Goal: Navigation & Orientation: Understand site structure

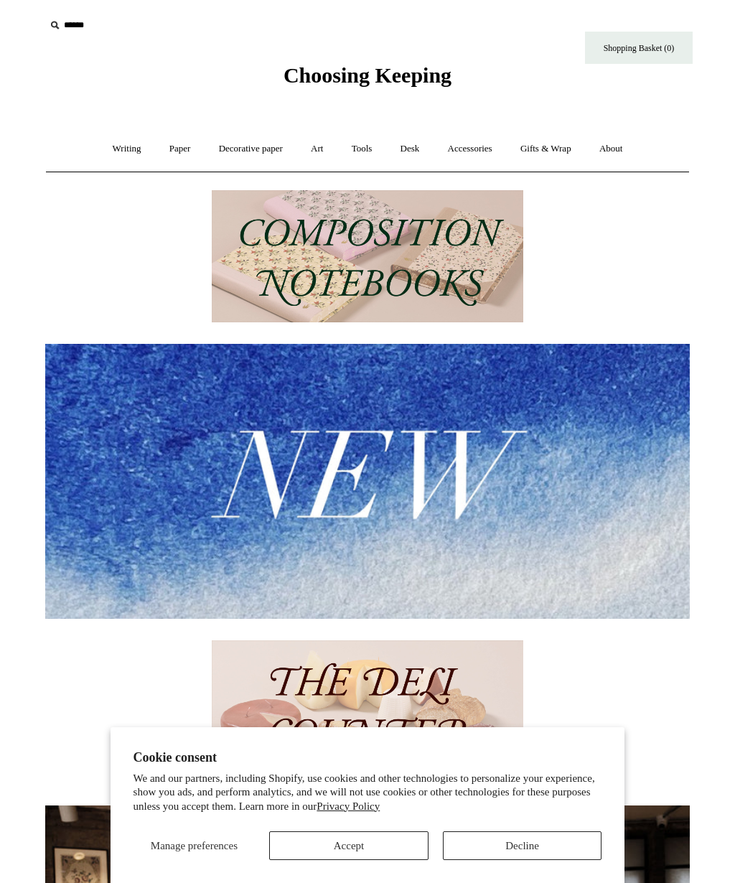
scroll to position [98, 0]
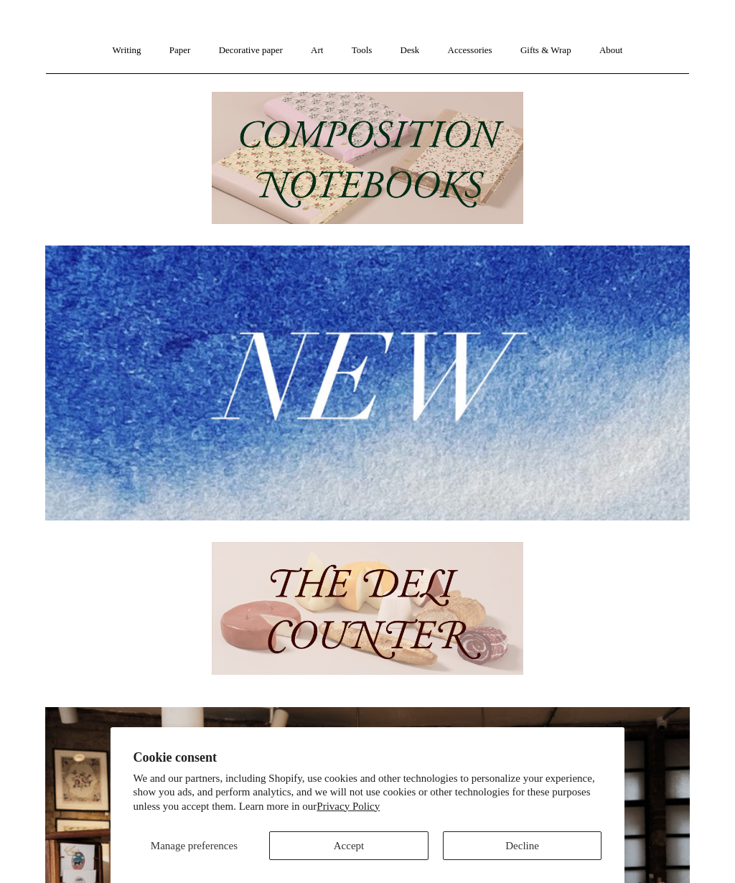
click at [518, 844] on button "Decline" at bounding box center [522, 845] width 159 height 29
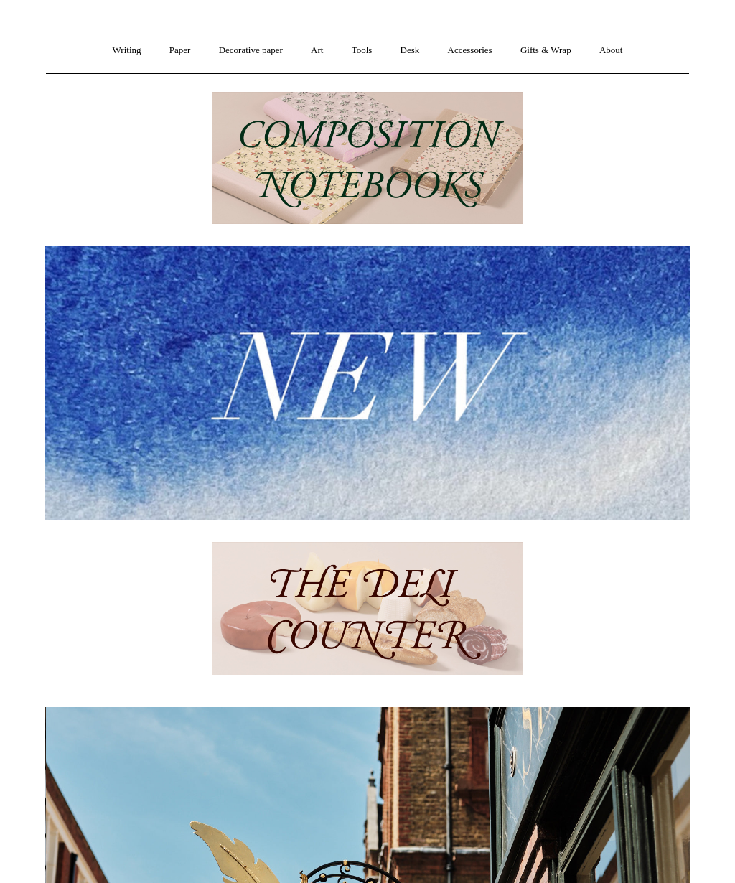
scroll to position [0, 644]
click at [263, 53] on link "Decorative paper +" at bounding box center [251, 51] width 90 height 38
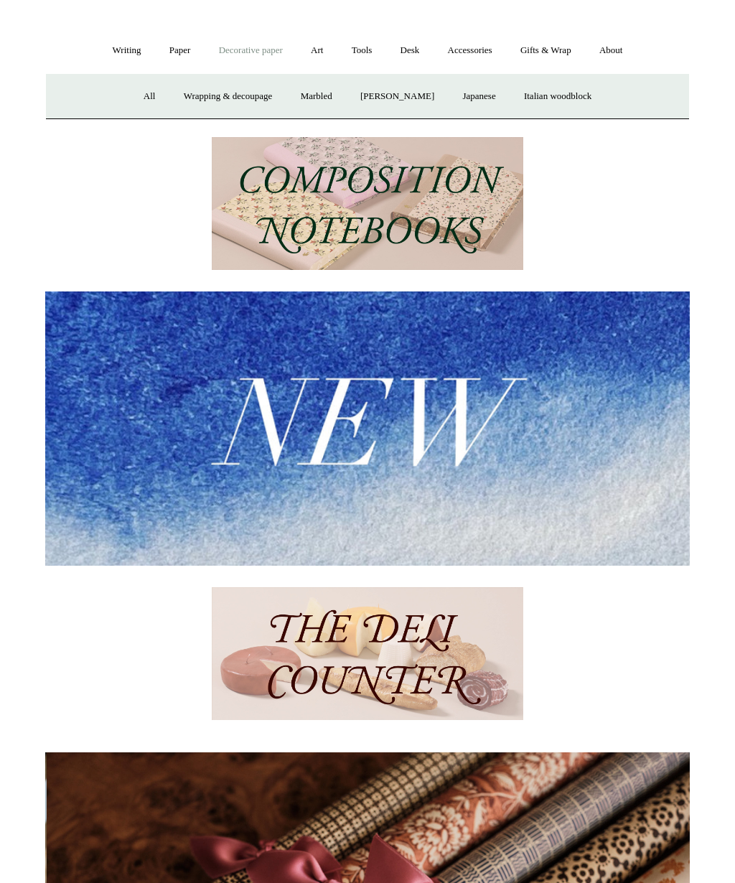
scroll to position [0, 1289]
click at [431, 100] on link "[PERSON_NAME]" at bounding box center [397, 96] width 100 height 38
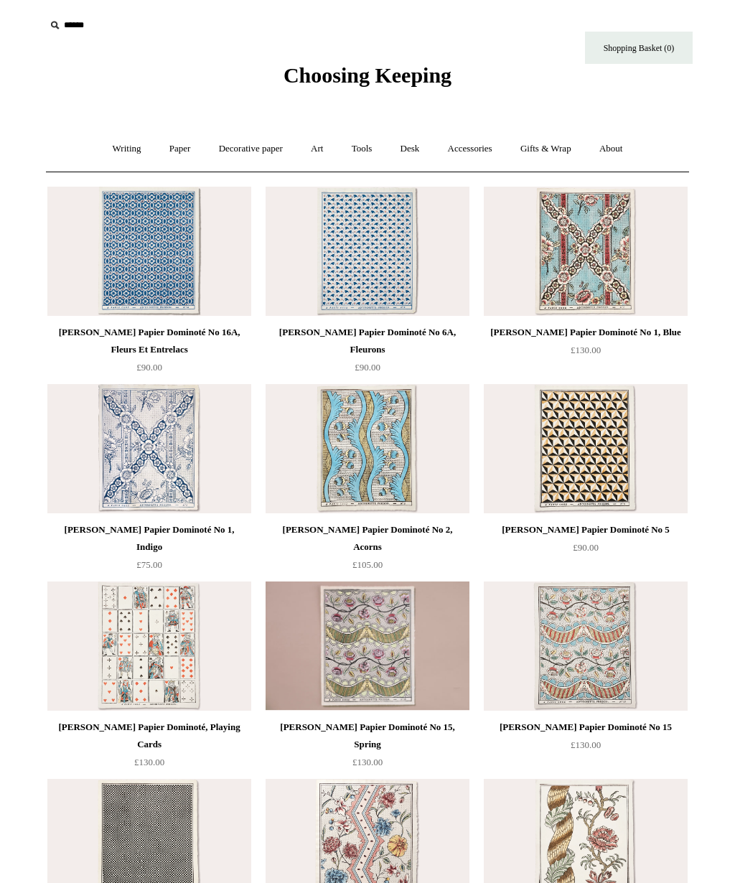
click at [175, 154] on link "Paper +" at bounding box center [179, 149] width 47 height 38
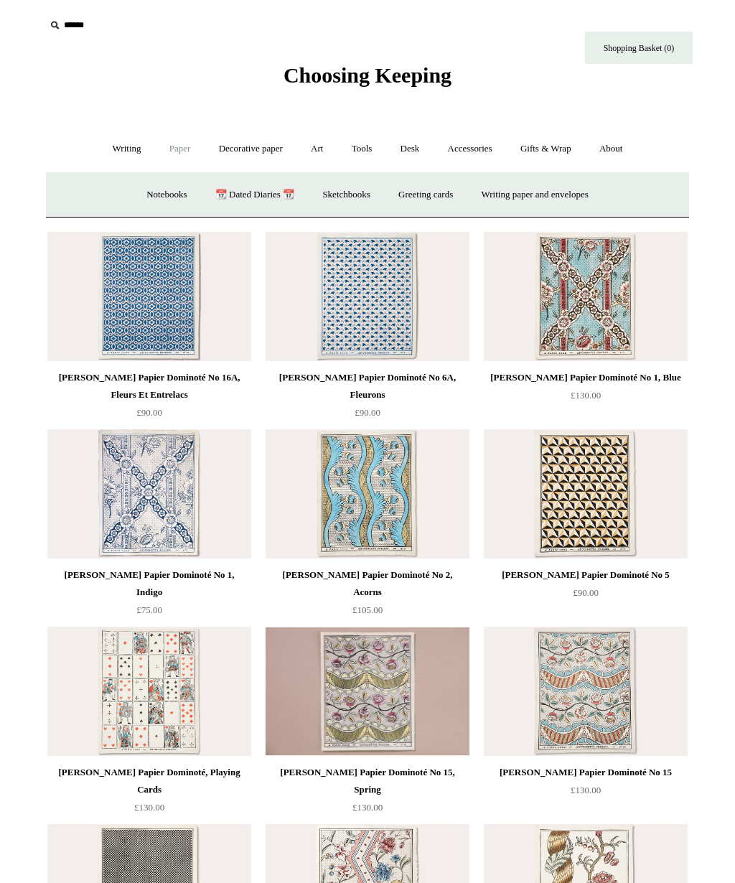
click at [157, 201] on link "Notebooks +" at bounding box center [166, 195] width 66 height 38
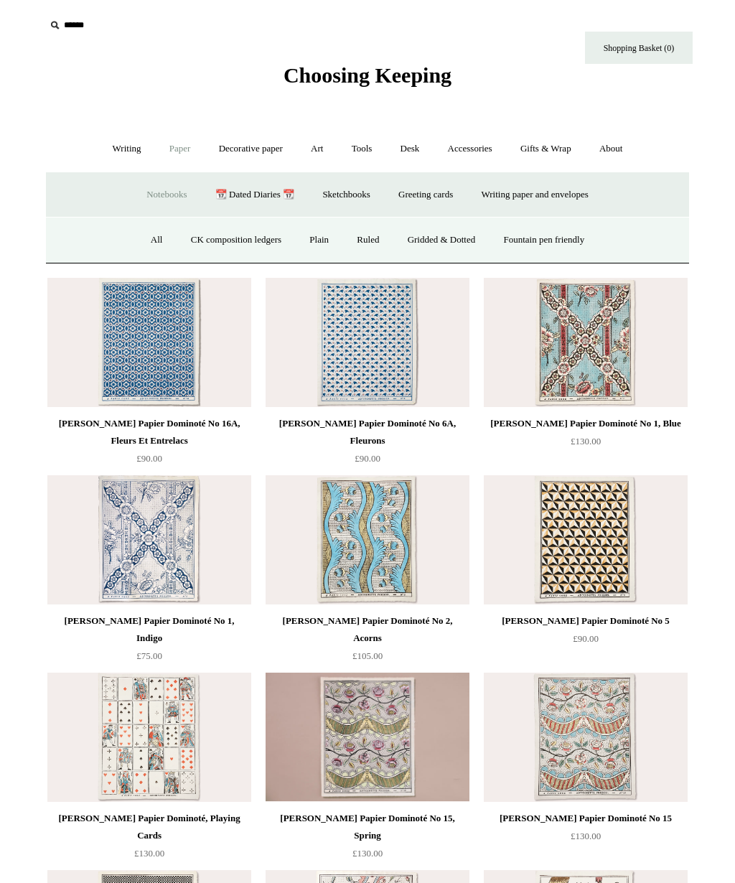
click at [143, 243] on link "All" at bounding box center [157, 240] width 38 height 38
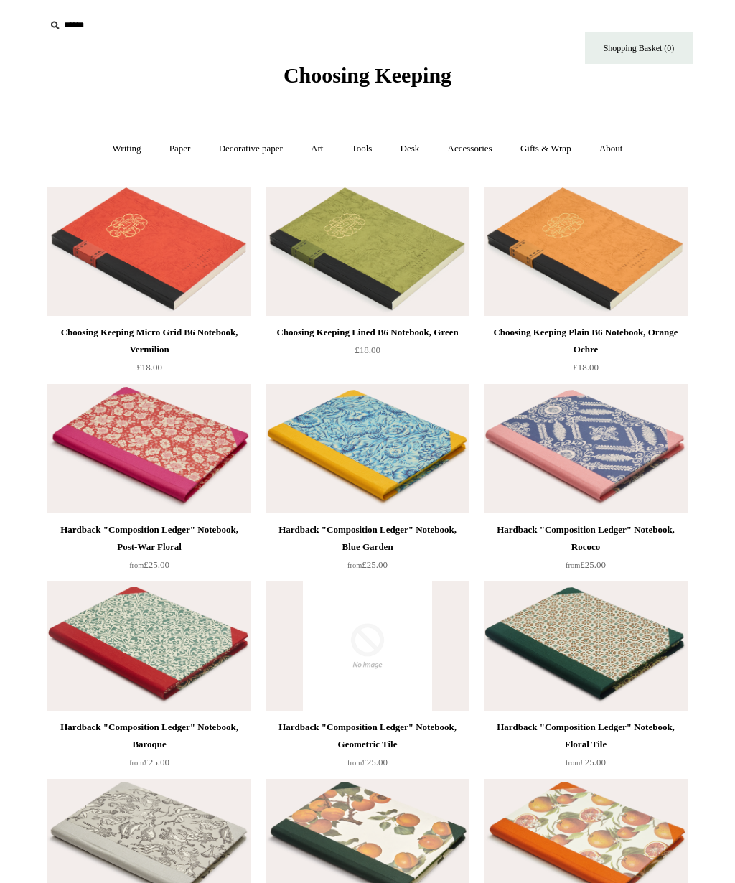
click at [175, 153] on link "Paper +" at bounding box center [179, 149] width 47 height 38
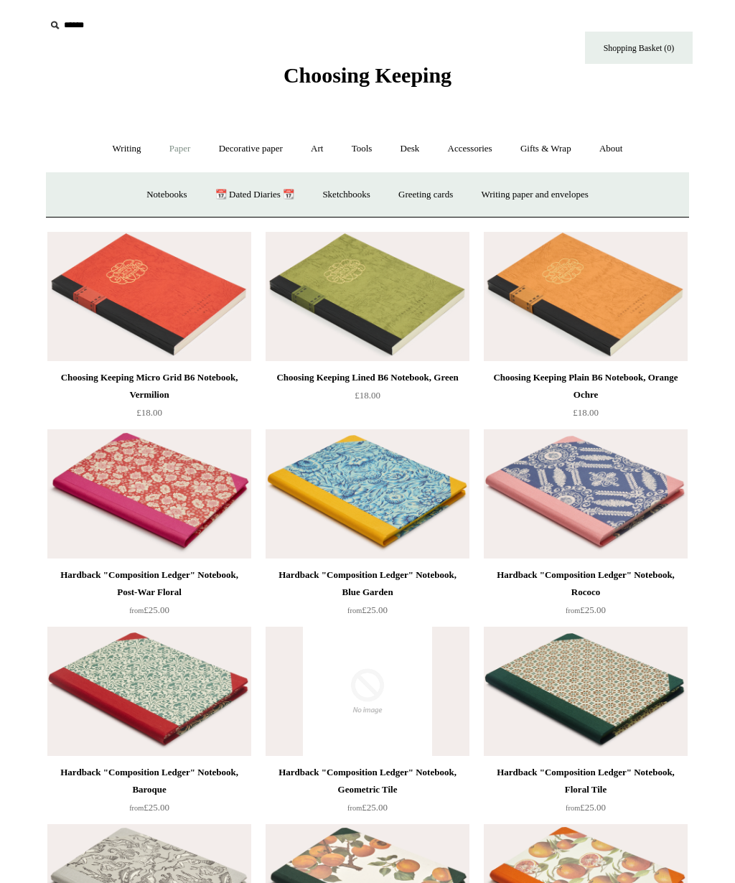
click at [245, 194] on link "📆 Dated Diaries 📆" at bounding box center [254, 195] width 105 height 38
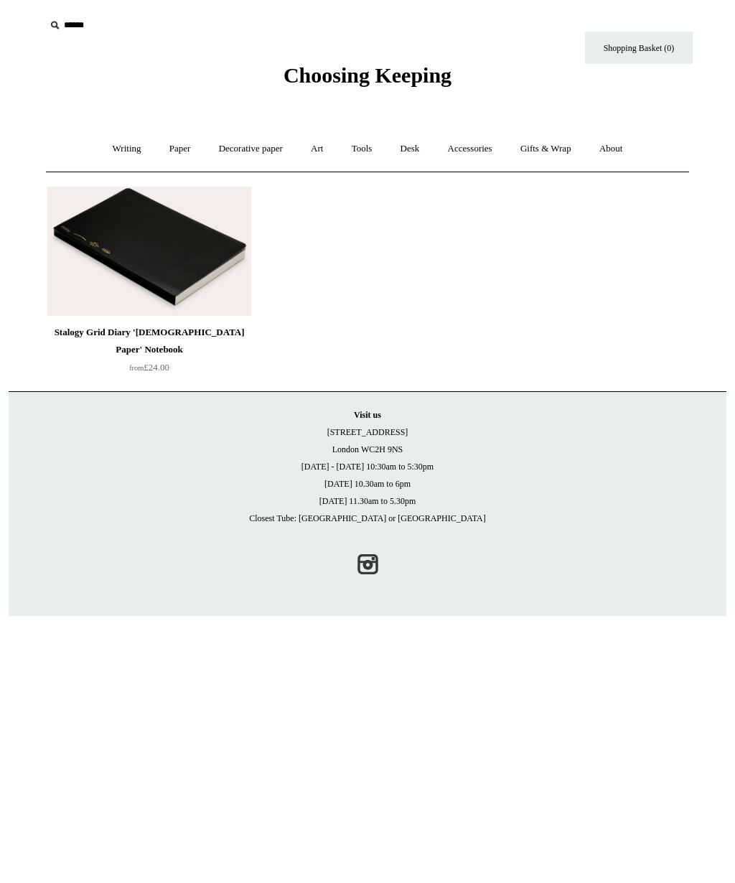
click at [171, 147] on link "Paper +" at bounding box center [179, 149] width 47 height 38
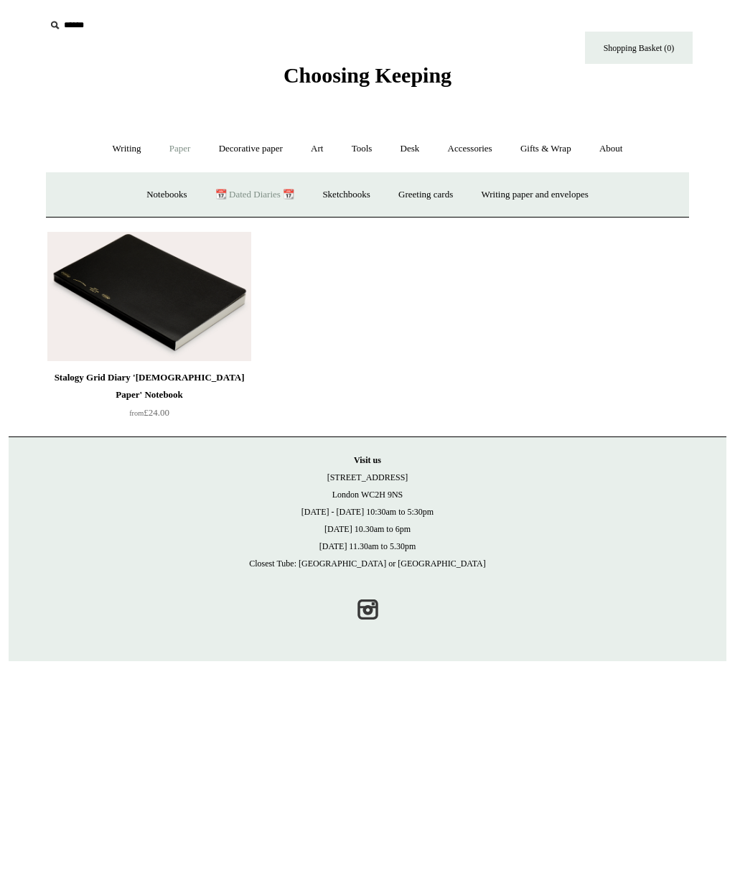
click at [148, 194] on link "Notebooks +" at bounding box center [166, 195] width 66 height 38
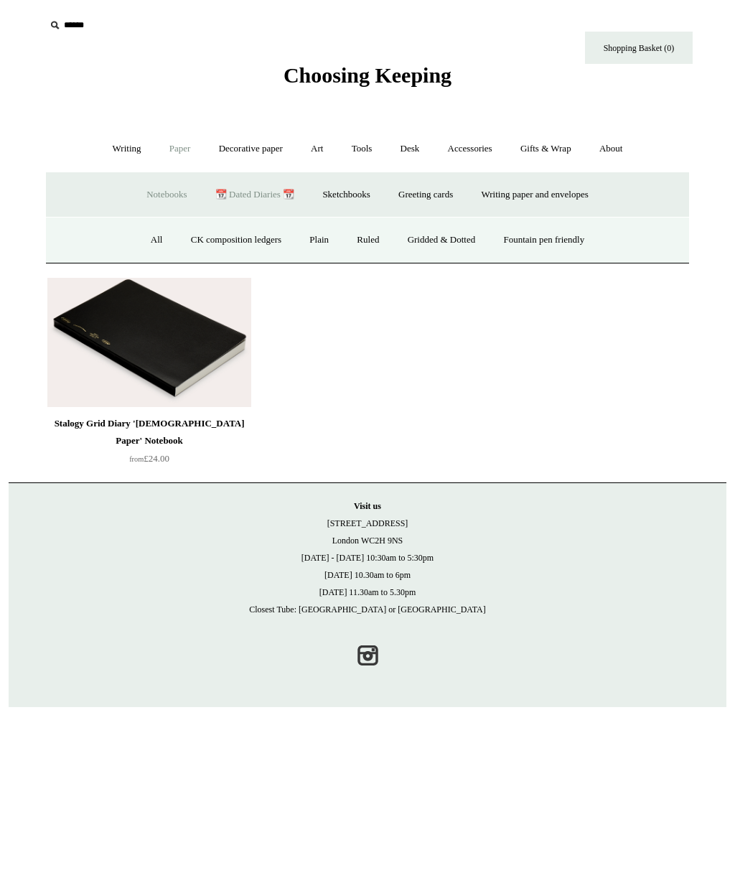
click at [349, 190] on link "Sketchbooks +" at bounding box center [345, 195] width 73 height 38
click at [412, 151] on link "Desk +" at bounding box center [409, 149] width 45 height 38
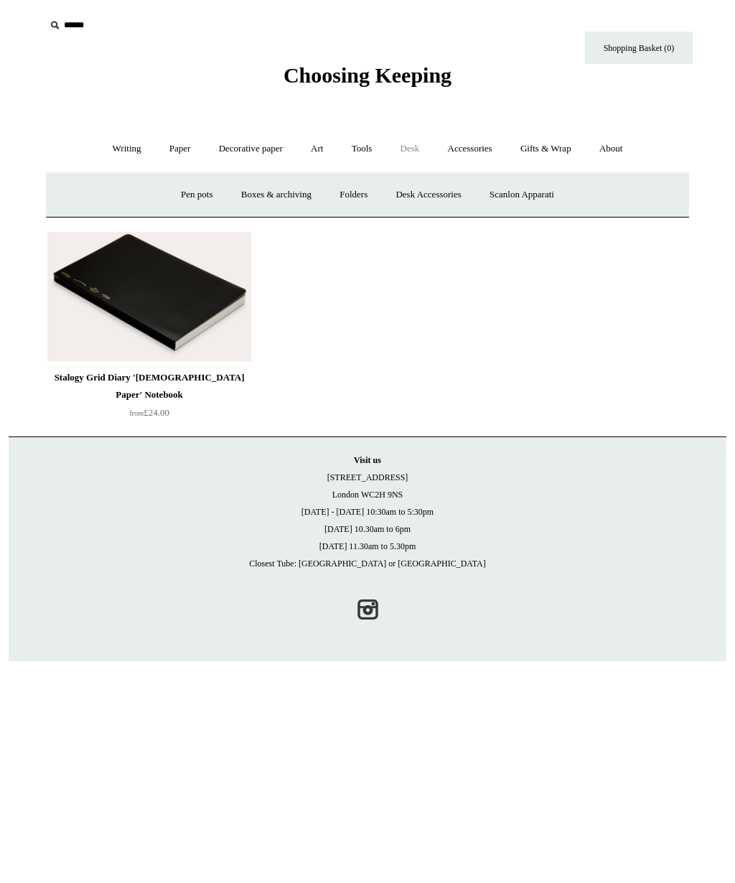
click at [476, 151] on link "Accessories +" at bounding box center [470, 149] width 70 height 38
click at [426, 202] on link "Ceramics +" at bounding box center [420, 195] width 61 height 38
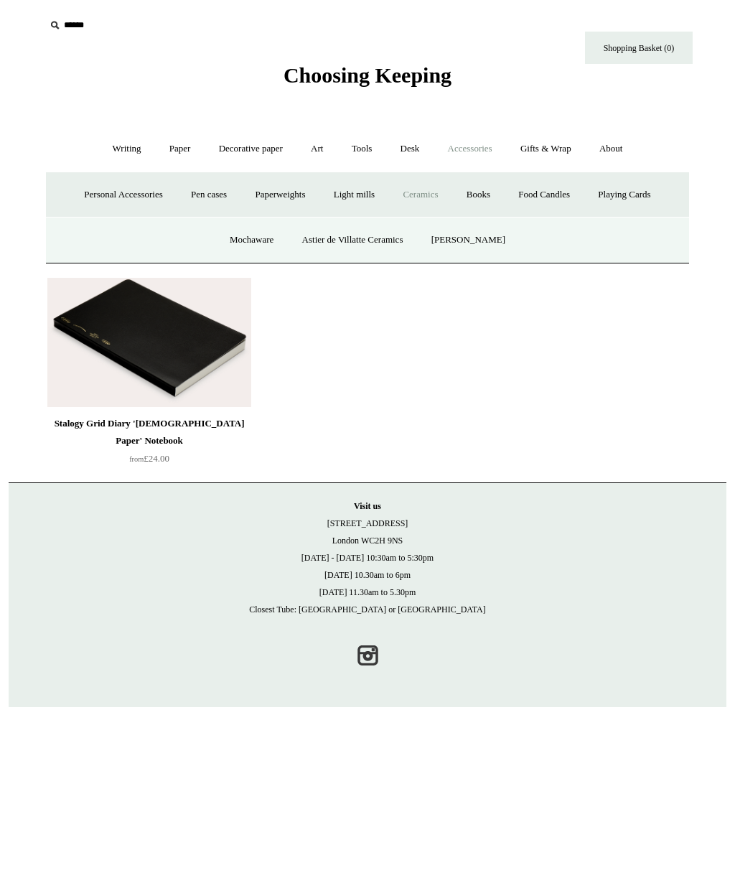
click at [408, 243] on link "Astier de Villatte Ceramics" at bounding box center [352, 240] width 127 height 38
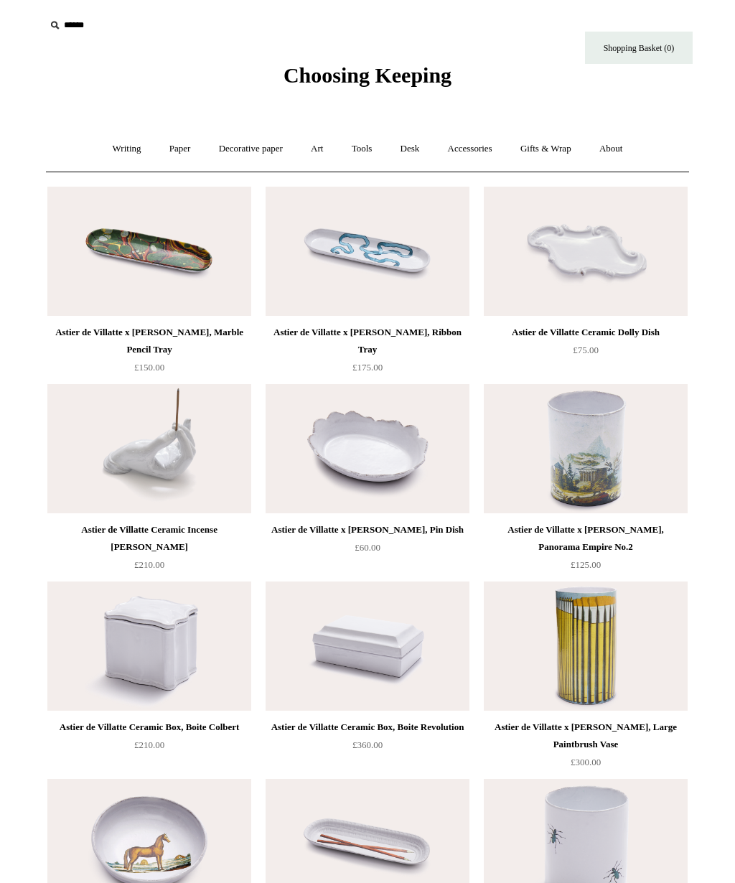
click at [482, 147] on link "Accessories +" at bounding box center [470, 149] width 70 height 38
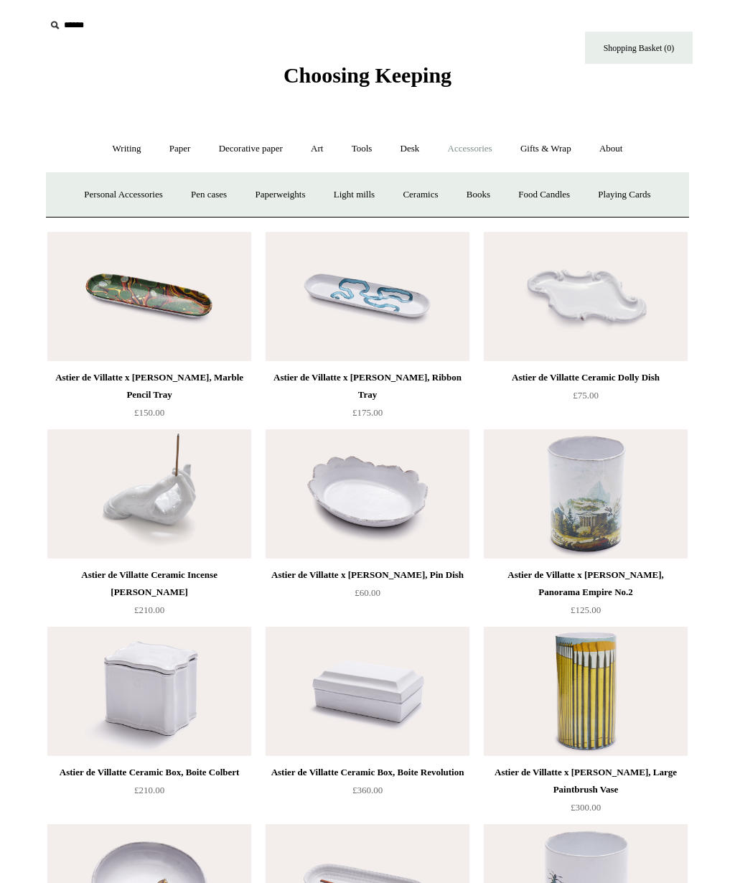
click at [479, 198] on link "Books" at bounding box center [479, 195] width 50 height 38
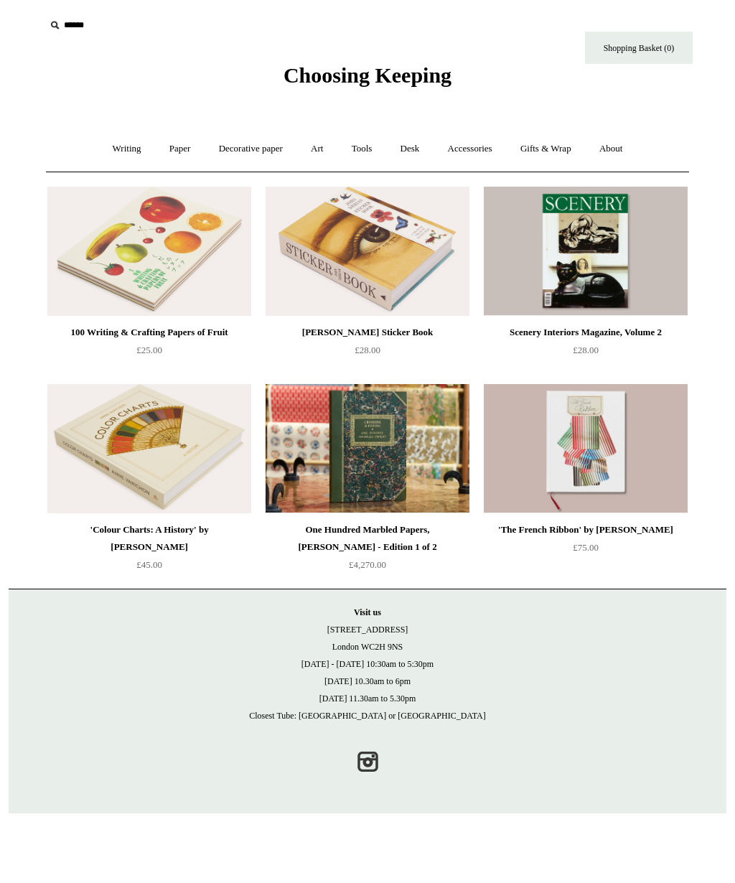
click at [121, 153] on link "Writing +" at bounding box center [127, 149] width 55 height 38
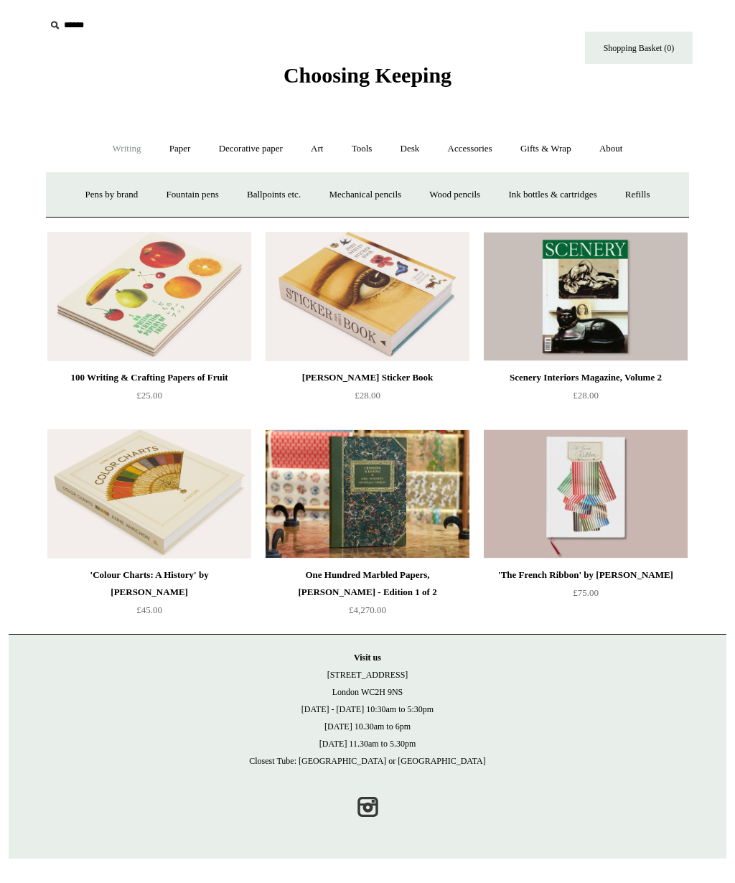
click at [255, 151] on link "Decorative paper +" at bounding box center [251, 149] width 90 height 38
click at [413, 194] on link "[PERSON_NAME]" at bounding box center [397, 195] width 100 height 38
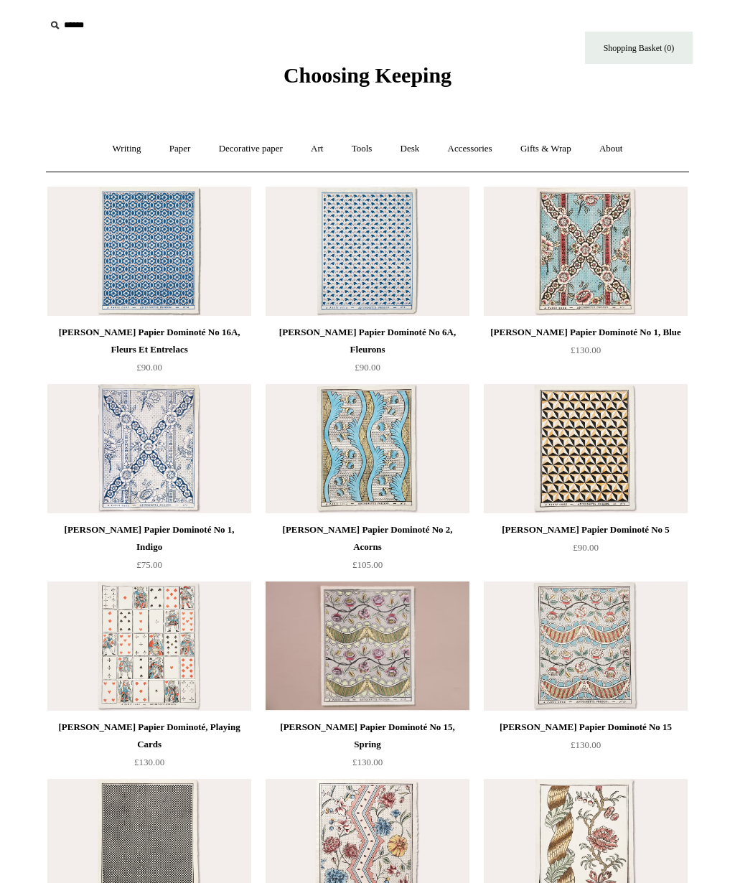
click at [555, 151] on link "Gifts & Wrap +" at bounding box center [545, 149] width 77 height 38
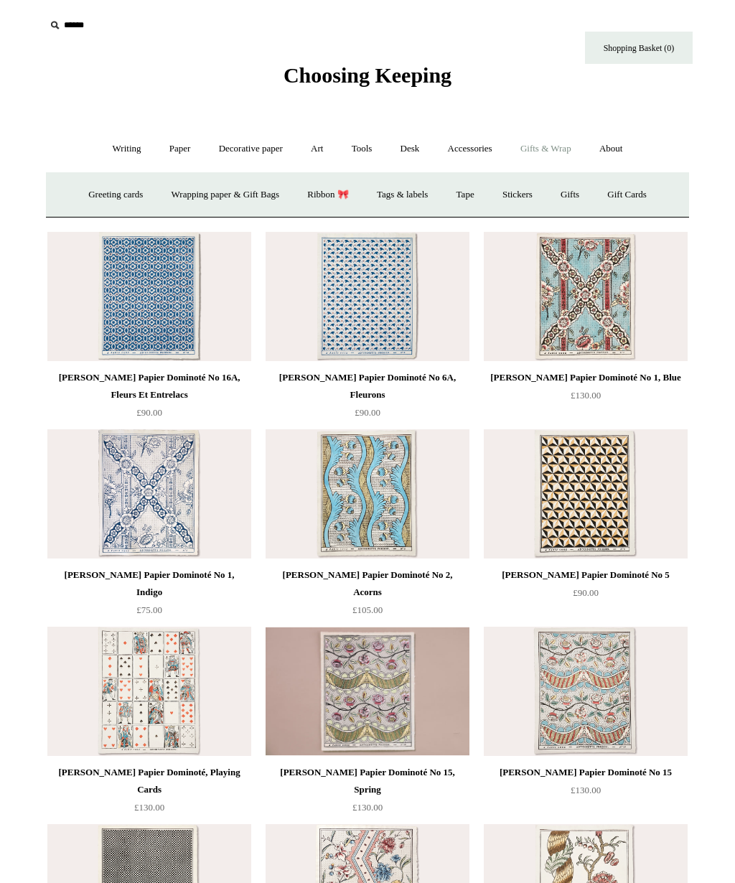
click at [243, 199] on link "Wrapping paper & Gift Bags" at bounding box center [225, 195] width 133 height 38
